Goal: Task Accomplishment & Management: Use online tool/utility

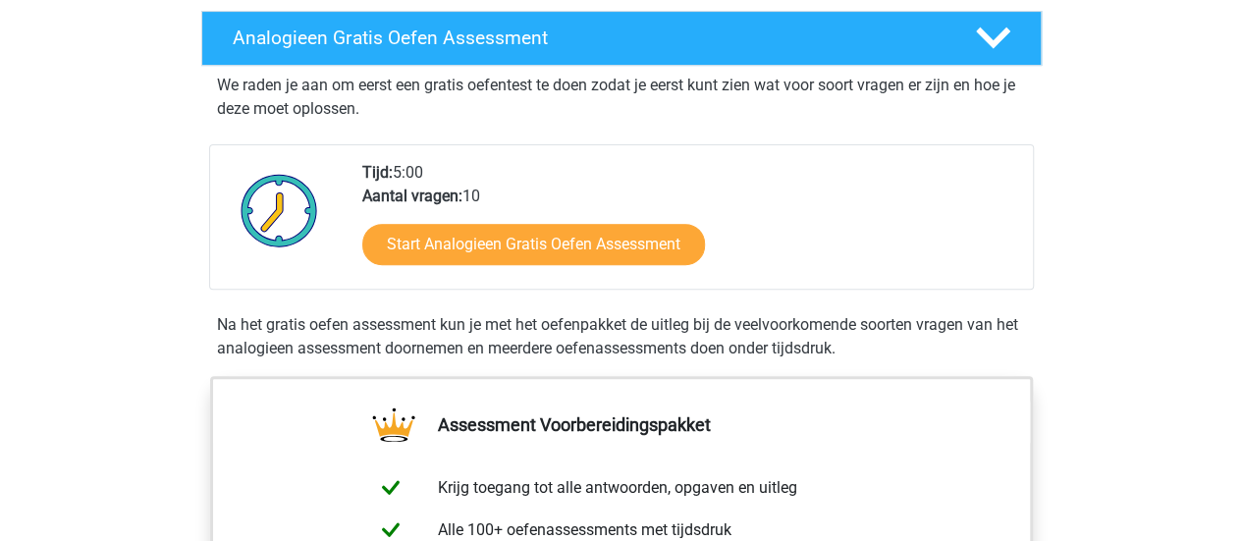
scroll to position [314, 0]
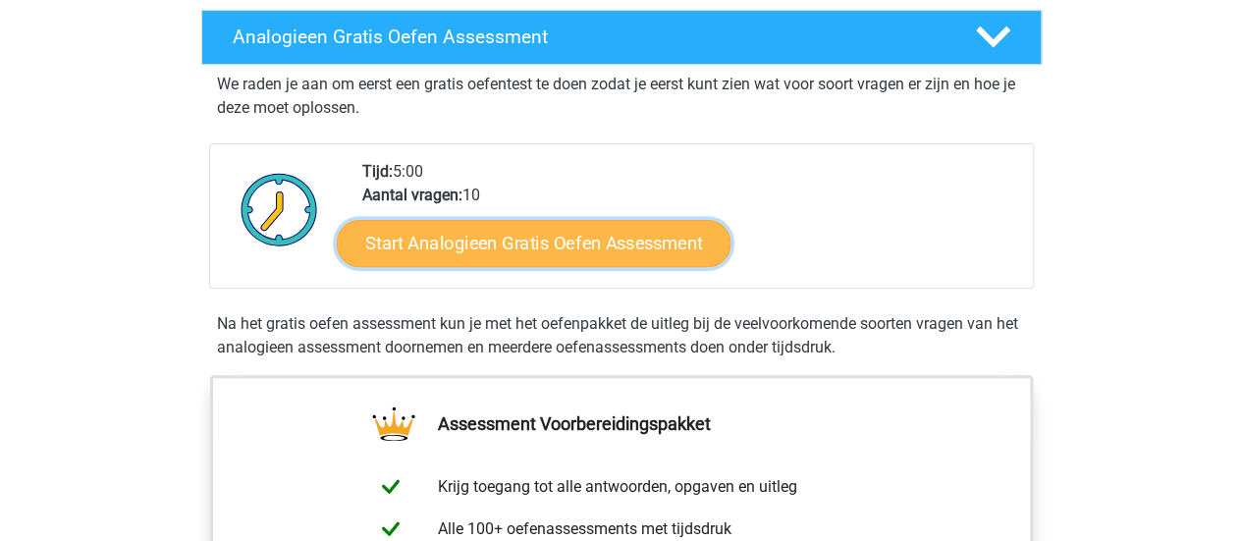
click at [600, 254] on link "Start Analogieen Gratis Oefen Assessment" at bounding box center [534, 242] width 394 height 47
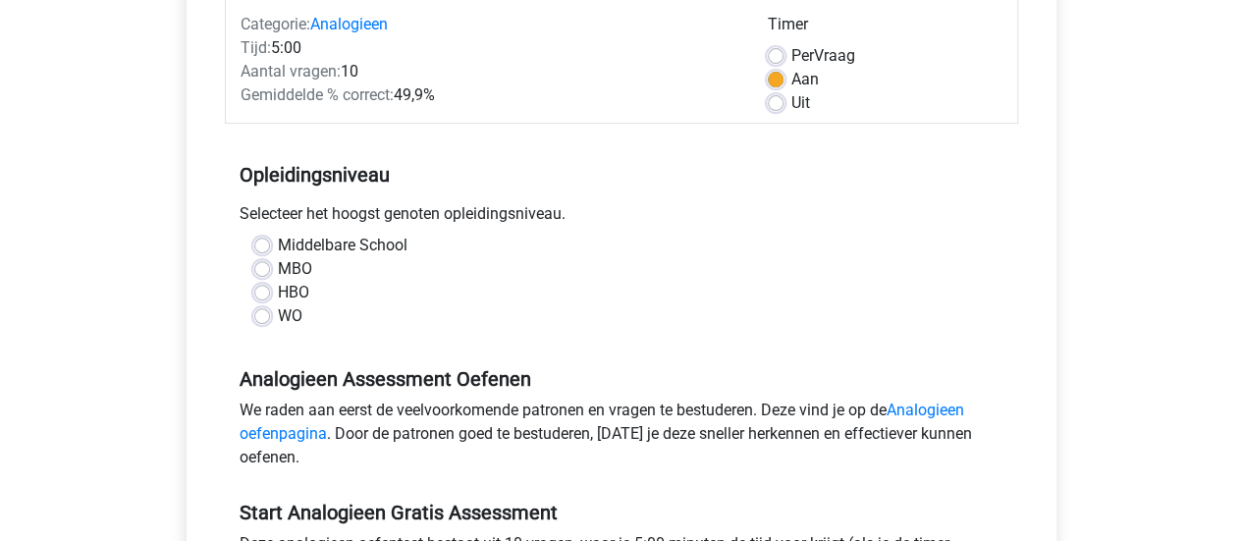
scroll to position [261, 0]
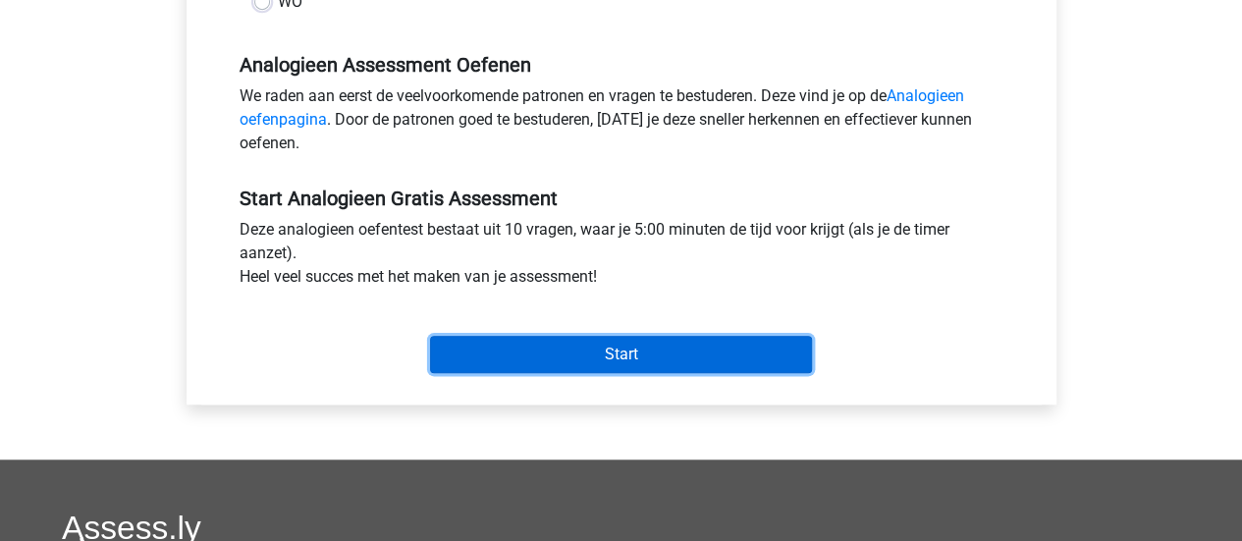
click at [612, 360] on input "Start" at bounding box center [621, 354] width 382 height 37
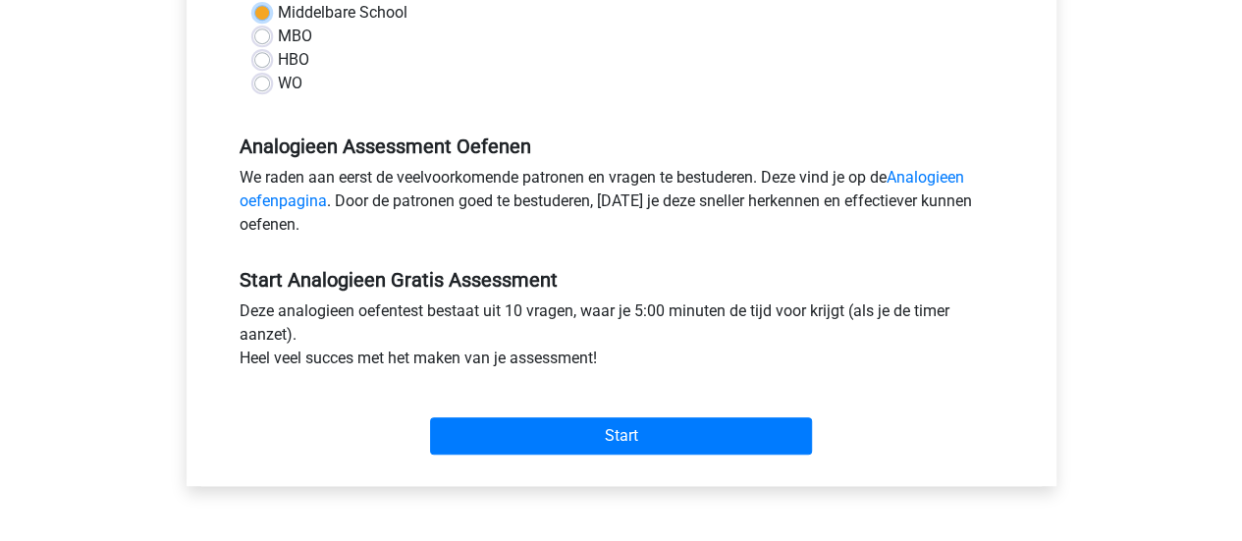
scroll to position [437, 0]
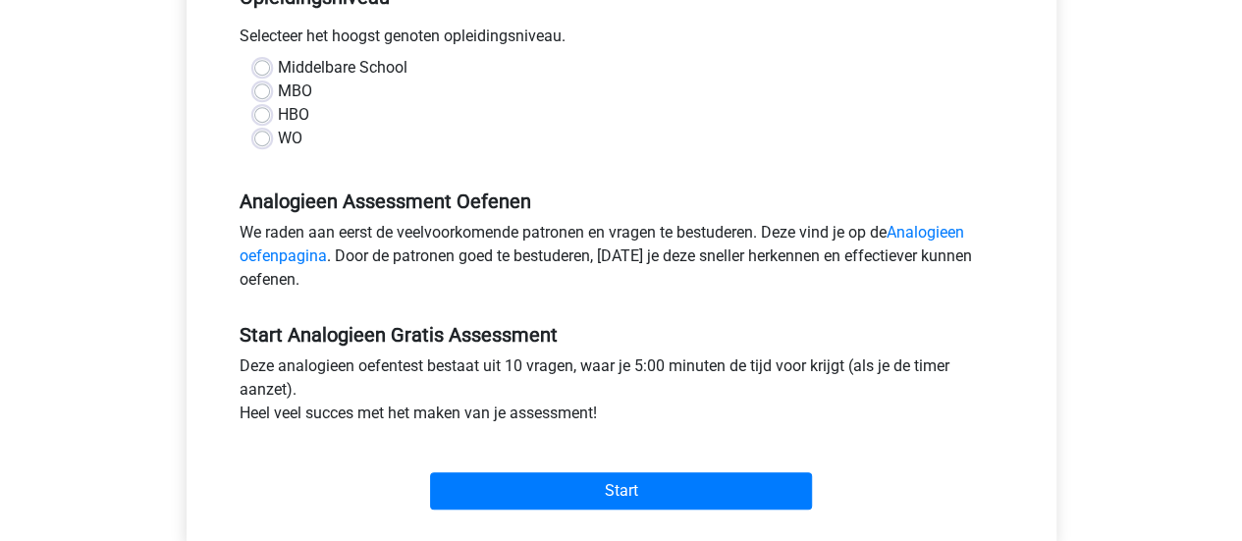
click at [278, 142] on label "WO" at bounding box center [290, 139] width 25 height 24
click at [261, 142] on input "WO" at bounding box center [262, 137] width 16 height 20
radio input "true"
click at [547, 450] on div "Start" at bounding box center [621, 475] width 793 height 69
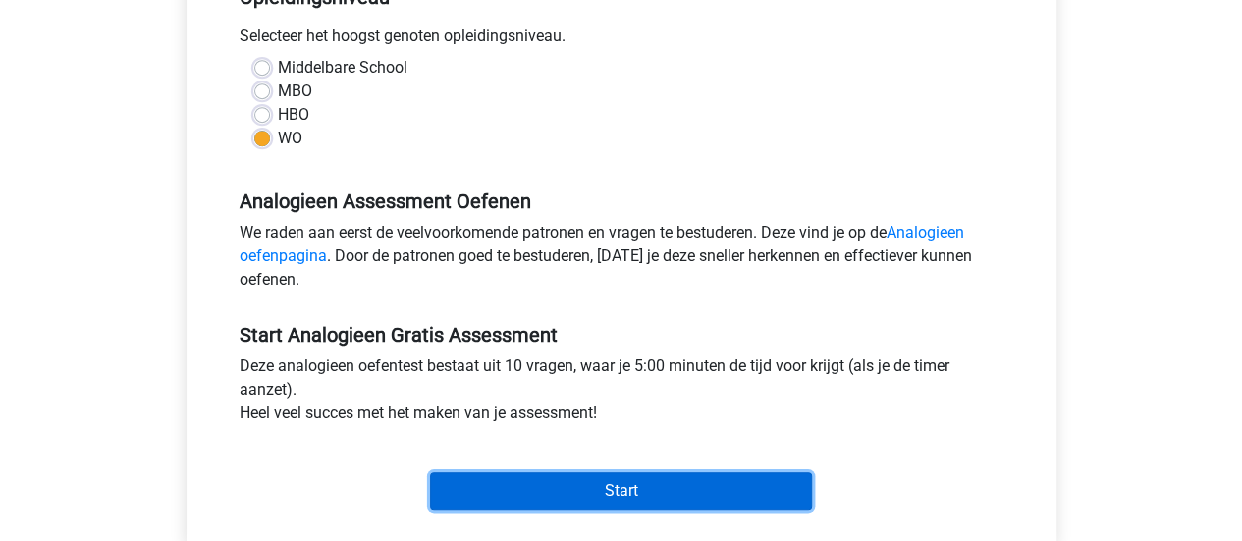
click at [532, 492] on input "Start" at bounding box center [621, 490] width 382 height 37
